Goal: Go to known website: Go to known website

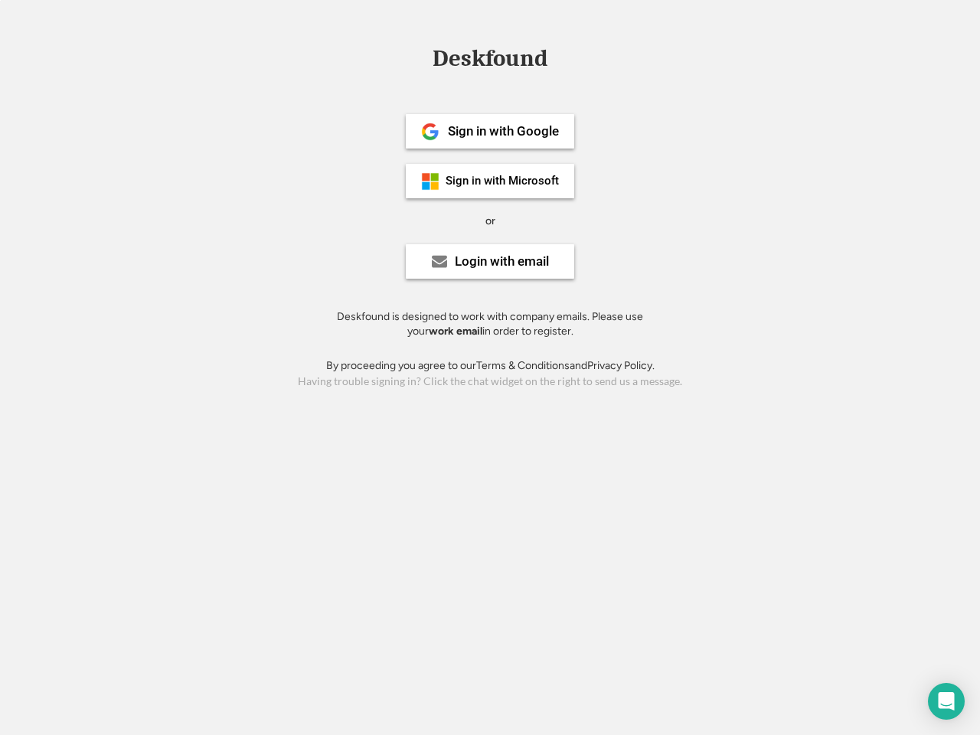
click at [490, 219] on div "or" at bounding box center [491, 221] width 10 height 15
click at [490, 61] on div "Deskfound" at bounding box center [490, 59] width 130 height 24
click at [420, 58] on div "Deskfound" at bounding box center [490, 61] width 980 height 29
click at [490, 61] on div "Deskfound" at bounding box center [490, 59] width 130 height 24
click at [490, 221] on div "or" at bounding box center [491, 221] width 10 height 15
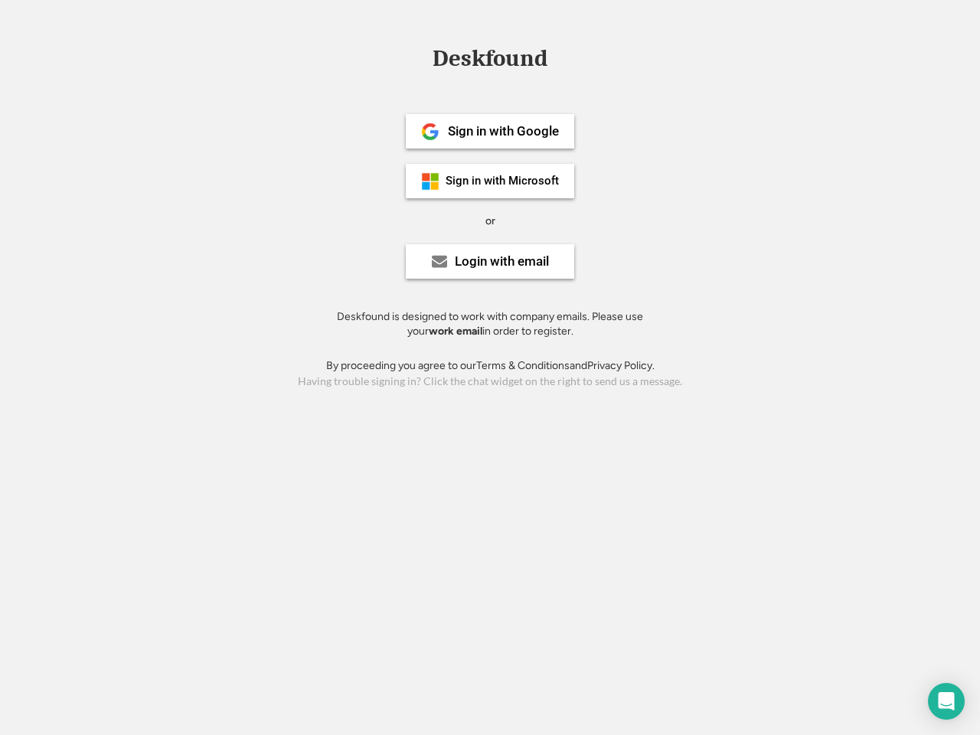
click at [490, 131] on div "Sign in with Google" at bounding box center [503, 131] width 111 height 13
click at [503, 131] on div "Sign in with Google" at bounding box center [503, 131] width 111 height 13
click at [430, 132] on img at bounding box center [430, 132] width 18 height 18
click at [490, 181] on div "Sign in with Microsoft" at bounding box center [502, 180] width 113 height 11
click at [503, 181] on div "Sign in with Microsoft" at bounding box center [502, 180] width 113 height 11
